Goal: Information Seeking & Learning: Learn about a topic

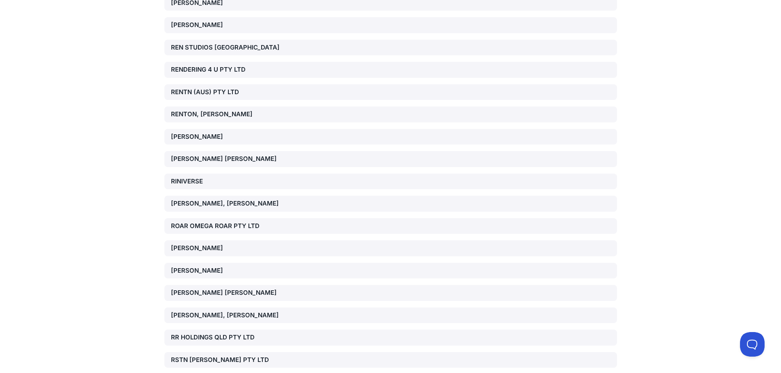
scroll to position [9311, 0]
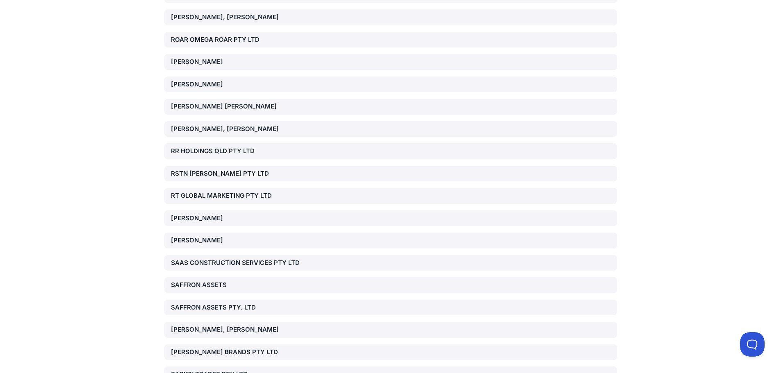
click at [174, 214] on div "RUHA, TRACEY" at bounding box center [243, 218] width 144 height 9
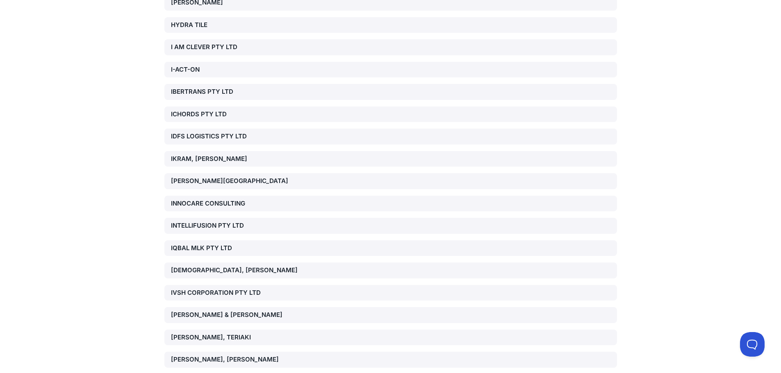
scroll to position [5088, 0]
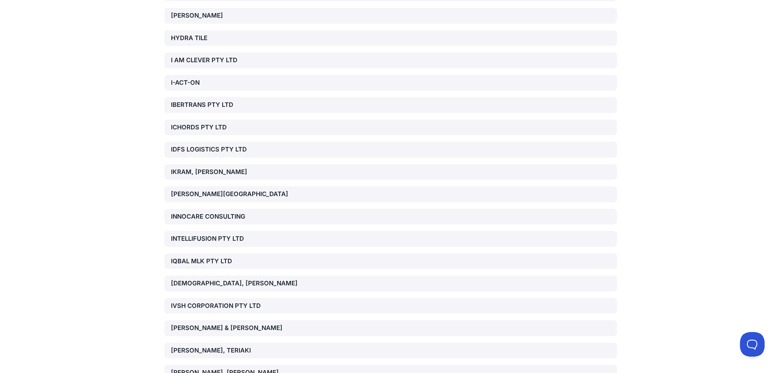
click at [198, 100] on div "IBERTRANS PTY LTD" at bounding box center [243, 104] width 144 height 9
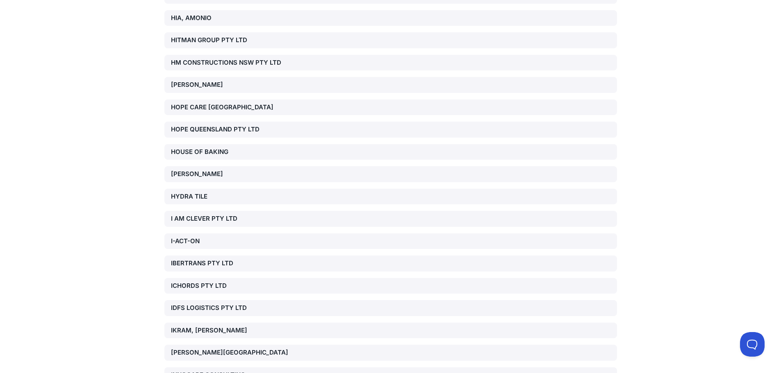
scroll to position [4924, 0]
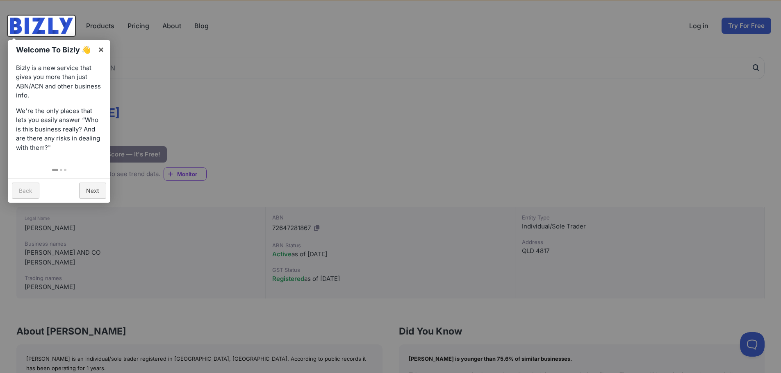
scroll to position [41, 0]
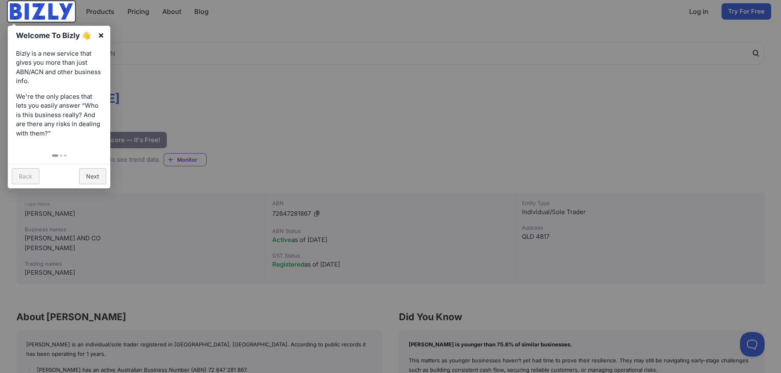
click at [100, 36] on link "×" at bounding box center [101, 35] width 18 height 18
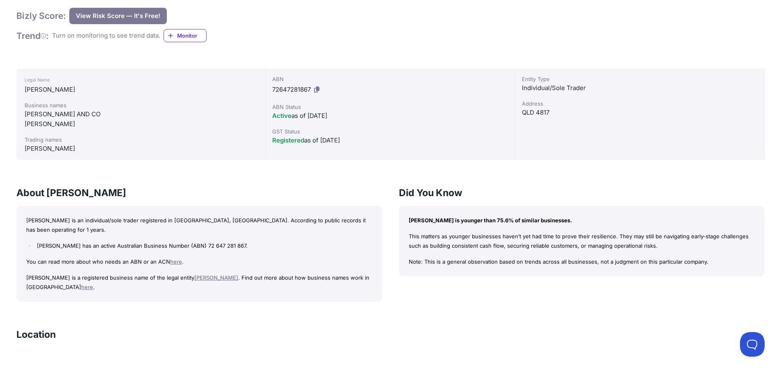
scroll to position [82, 0]
